Goal: Check status: Check status

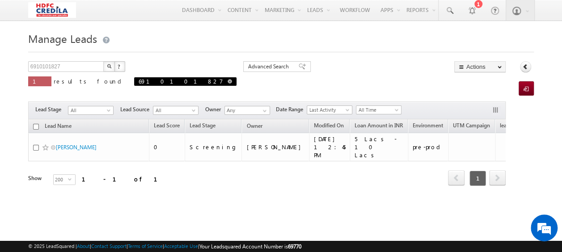
click at [134, 83] on span "6910101827" at bounding box center [185, 81] width 102 height 8
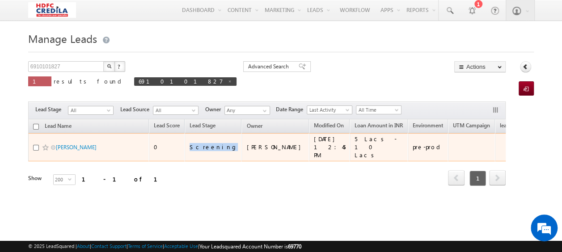
drag, startPoint x: 190, startPoint y: 142, endPoint x: 218, endPoint y: 142, distance: 28.6
click at [218, 142] on td "Screening" at bounding box center [213, 147] width 57 height 28
click at [83, 144] on link "[PERSON_NAME]" at bounding box center [76, 147] width 41 height 7
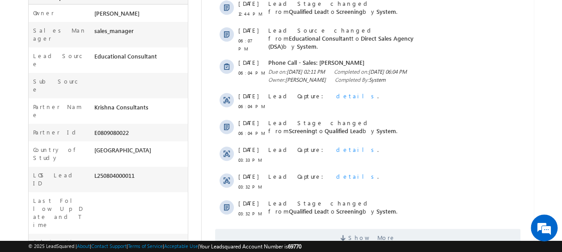
scroll to position [224, 0]
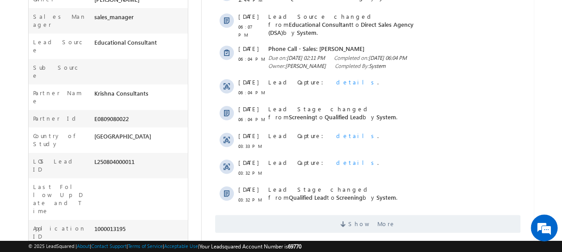
drag, startPoint x: 30, startPoint y: 120, endPoint x: 67, endPoint y: 121, distance: 36.2
click at [67, 157] on div "LOS Lead ID" at bounding box center [61, 167] width 64 height 21
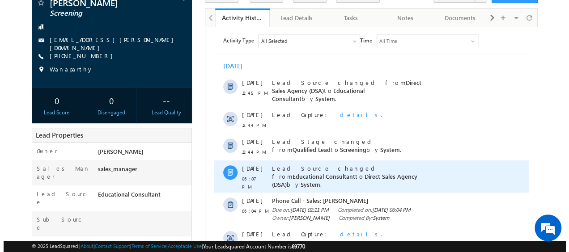
scroll to position [0, 0]
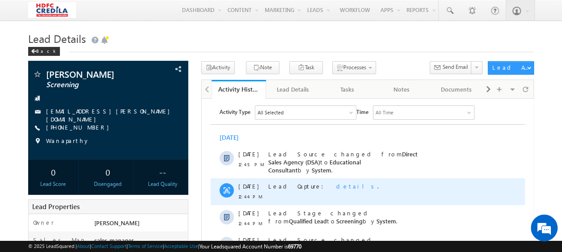
click at [336, 182] on span "details" at bounding box center [356, 186] width 41 height 8
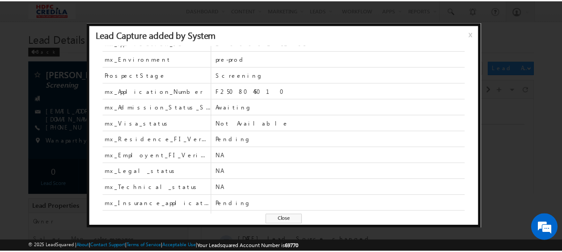
scroll to position [292, 0]
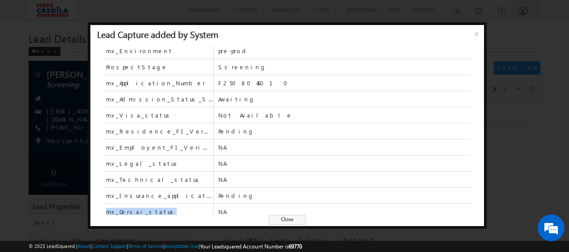
drag, startPoint x: 102, startPoint y: 206, endPoint x: 149, endPoint y: 205, distance: 47.0
click at [149, 205] on div "Phone [PHONE_NUMBER] EmailAddress [EMAIL_ADDRESS][PERSON_NAME][DOMAIN_NAME] Fir…" at bounding box center [287, 139] width 394 height 189
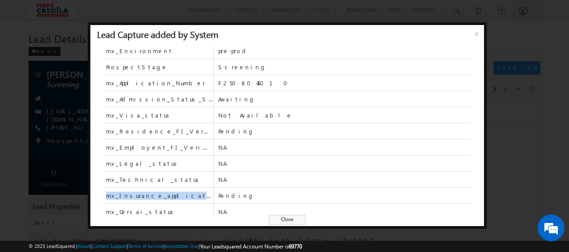
drag, startPoint x: 149, startPoint y: 205, endPoint x: 191, endPoint y: 187, distance: 46.7
click at [193, 188] on span "mx_Insurance_application_status" at bounding box center [159, 196] width 110 height 16
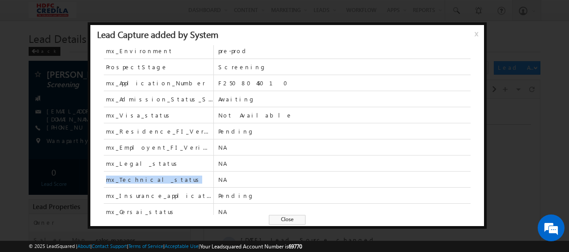
drag, startPoint x: 104, startPoint y: 176, endPoint x: 157, endPoint y: 175, distance: 53.7
click at [157, 175] on span "mx_Technical_status" at bounding box center [159, 180] width 110 height 16
drag, startPoint x: 157, startPoint y: 175, endPoint x: 121, endPoint y: 176, distance: 36.7
click at [121, 176] on span "mx_Technical_status" at bounding box center [154, 180] width 96 height 8
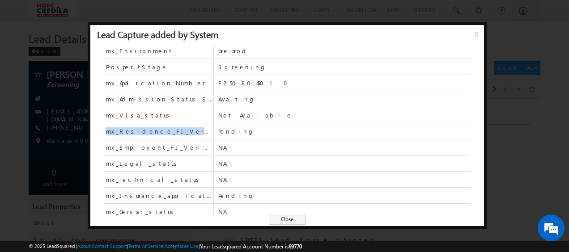
drag, startPoint x: 105, startPoint y: 127, endPoint x: 182, endPoint y: 131, distance: 77.0
click at [183, 131] on span "mx_Residence_FI_Verification" at bounding box center [159, 131] width 110 height 16
copy span "mx_Residence_FI_Verification"
click at [538, 98] on div at bounding box center [284, 126] width 569 height 252
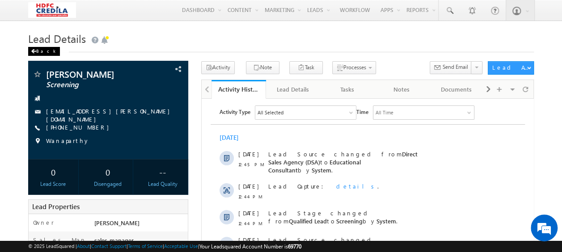
click at [40, 53] on div "Back" at bounding box center [44, 51] width 32 height 9
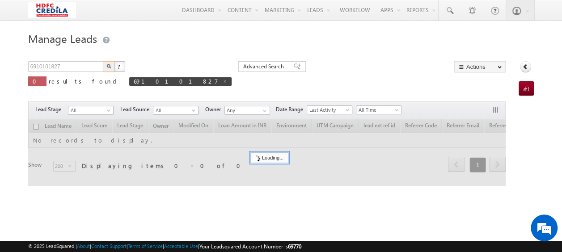
click at [19, 65] on body "Menu Vinay Rykala vinay .ryak ala@c redil a.com" at bounding box center [281, 126] width 562 height 253
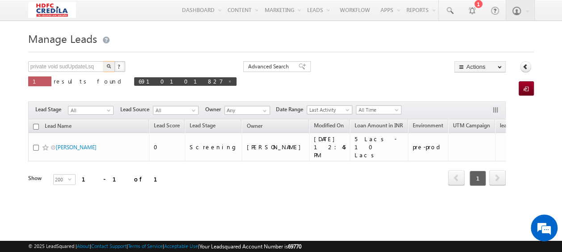
type input "private void sudUpdateLsq"
click at [150, 49] on div at bounding box center [281, 50] width 506 height 6
click at [139, 81] on span "6910101827" at bounding box center [181, 81] width 85 height 8
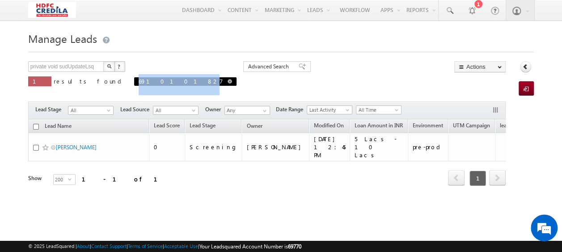
drag, startPoint x: 85, startPoint y: 83, endPoint x: 114, endPoint y: 85, distance: 28.2
click at [139, 85] on span "6910101827" at bounding box center [181, 81] width 85 height 8
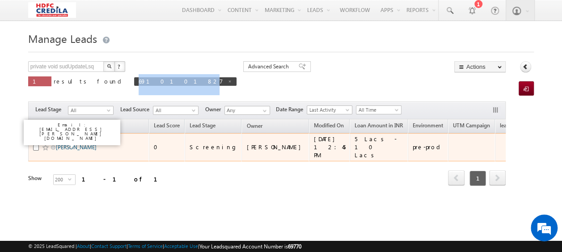
click at [67, 144] on link "[PERSON_NAME]" at bounding box center [76, 147] width 41 height 7
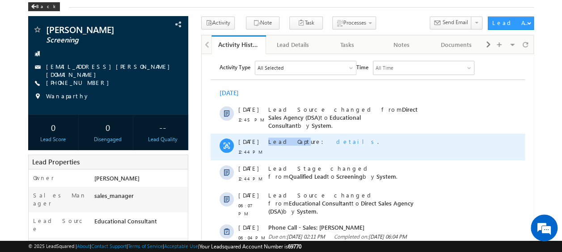
drag, startPoint x: 268, startPoint y: 136, endPoint x: 298, endPoint y: 134, distance: 29.6
click at [297, 137] on span "Lead Capture:" at bounding box center [298, 141] width 61 height 8
drag, startPoint x: 298, startPoint y: 134, endPoint x: 310, endPoint y: 136, distance: 12.7
click at [336, 137] on span "details" at bounding box center [356, 141] width 41 height 8
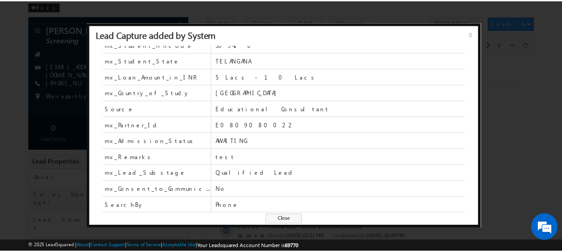
scroll to position [68, 0]
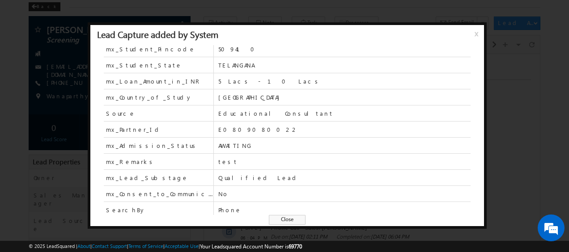
click at [475, 33] on span "x" at bounding box center [478, 37] width 7 height 16
